Goal: Task Accomplishment & Management: Manage account settings

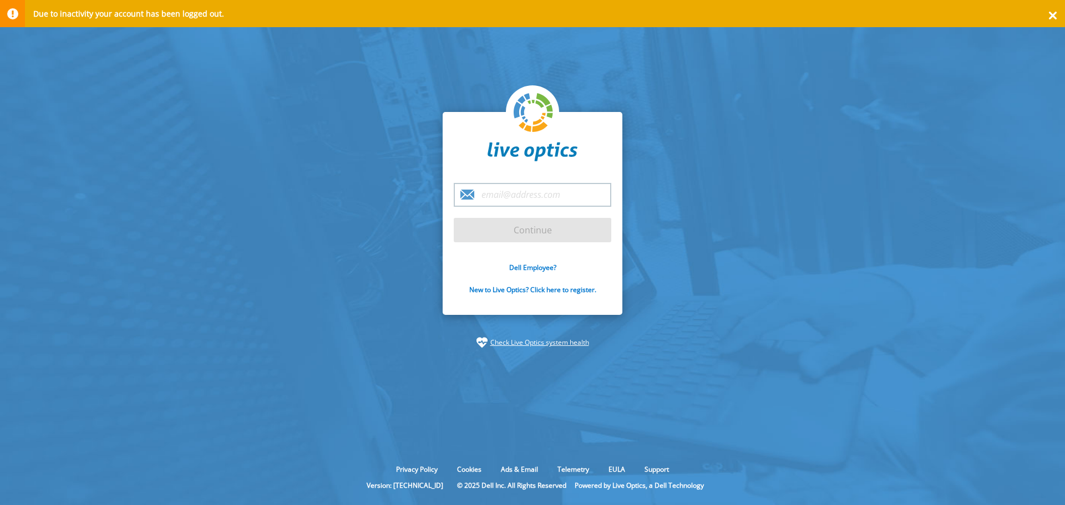
click at [520, 196] on input "email" at bounding box center [532, 195] width 157 height 24
type input "[EMAIL_ADDRESS][DOMAIN_NAME]"
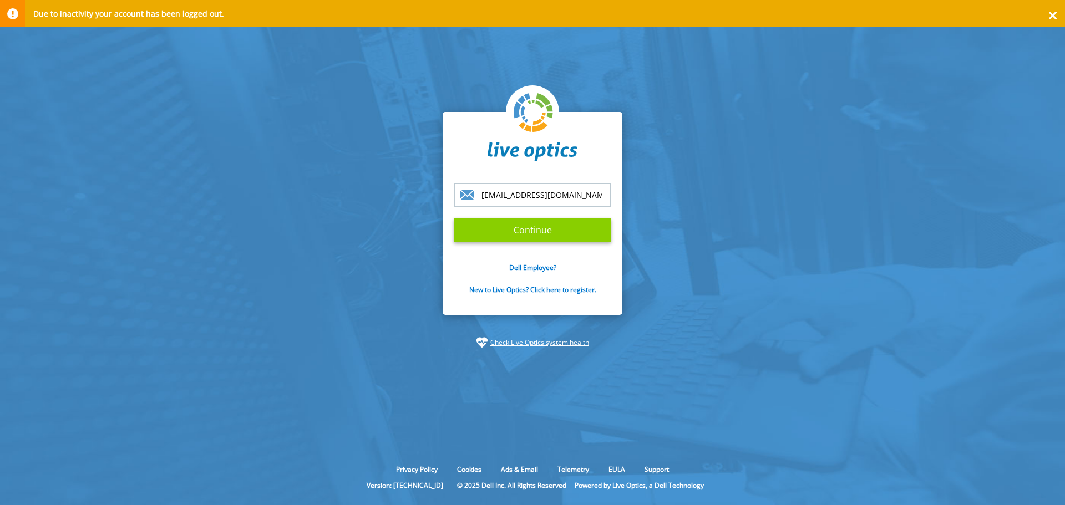
click at [533, 231] on input "Continue" at bounding box center [532, 230] width 157 height 24
